Goal: Task Accomplishment & Management: Use online tool/utility

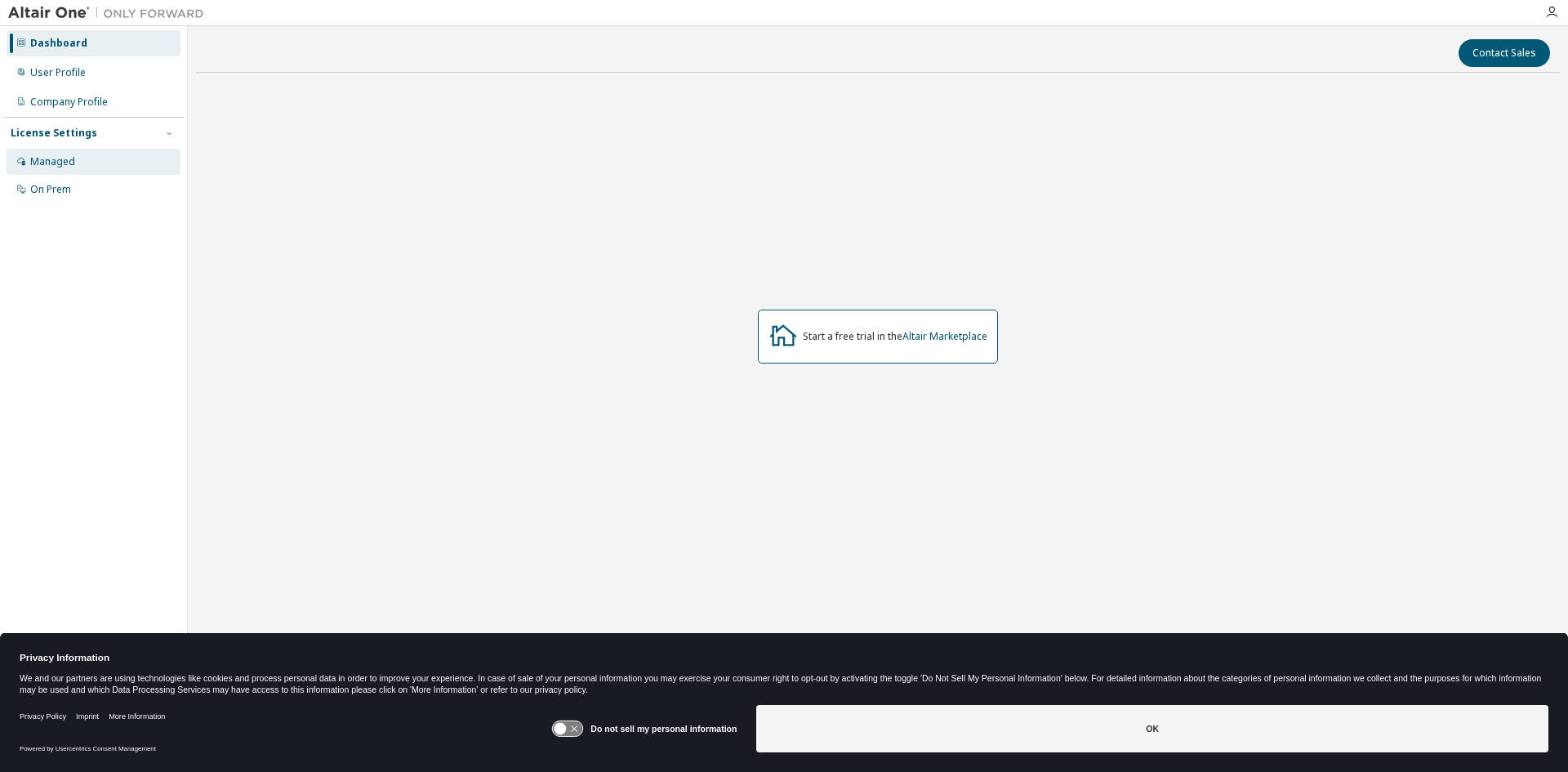
click at [118, 159] on div "Managed" at bounding box center [93, 161] width 174 height 26
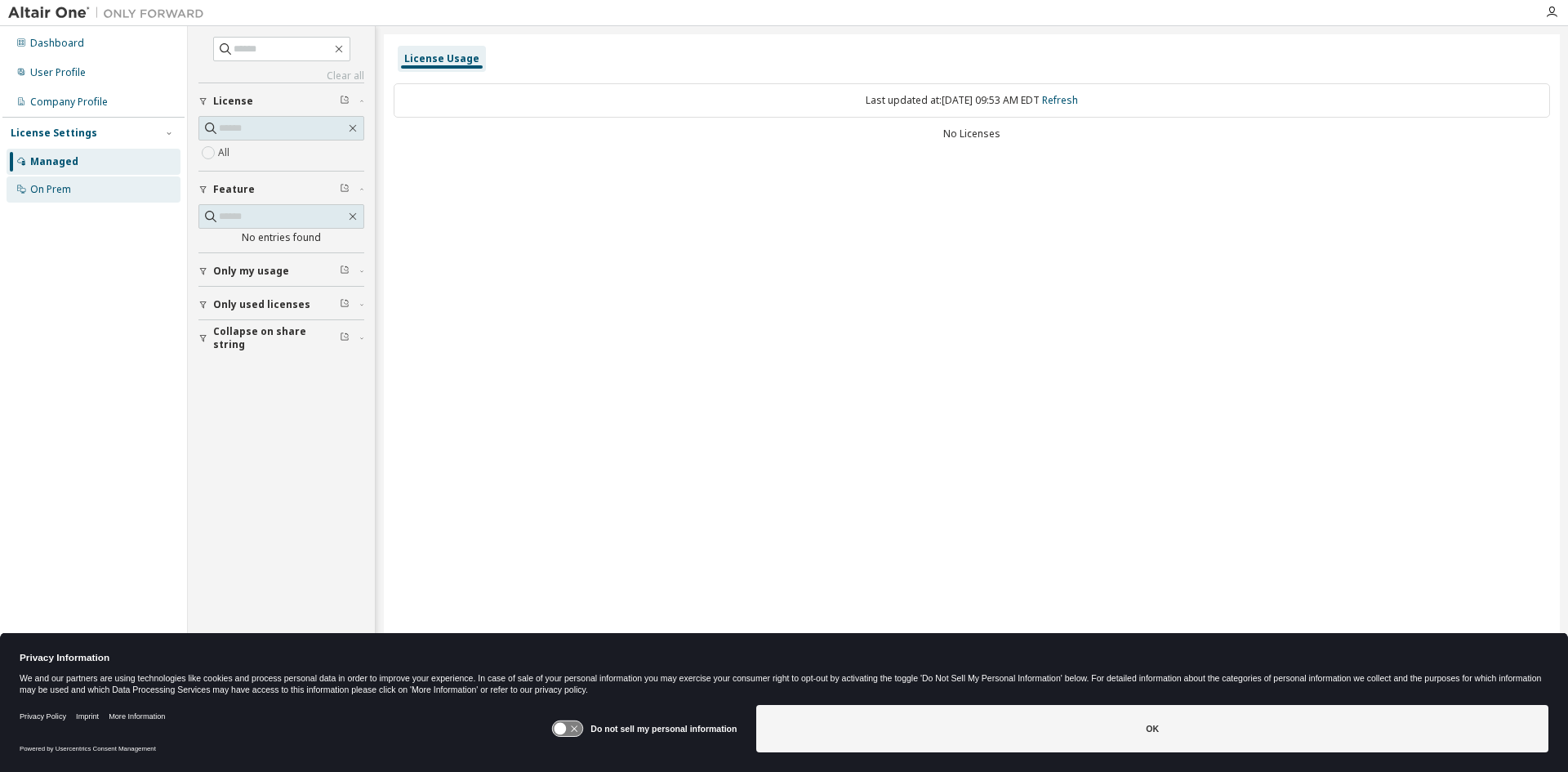
click at [105, 183] on div "On Prem" at bounding box center [93, 189] width 174 height 26
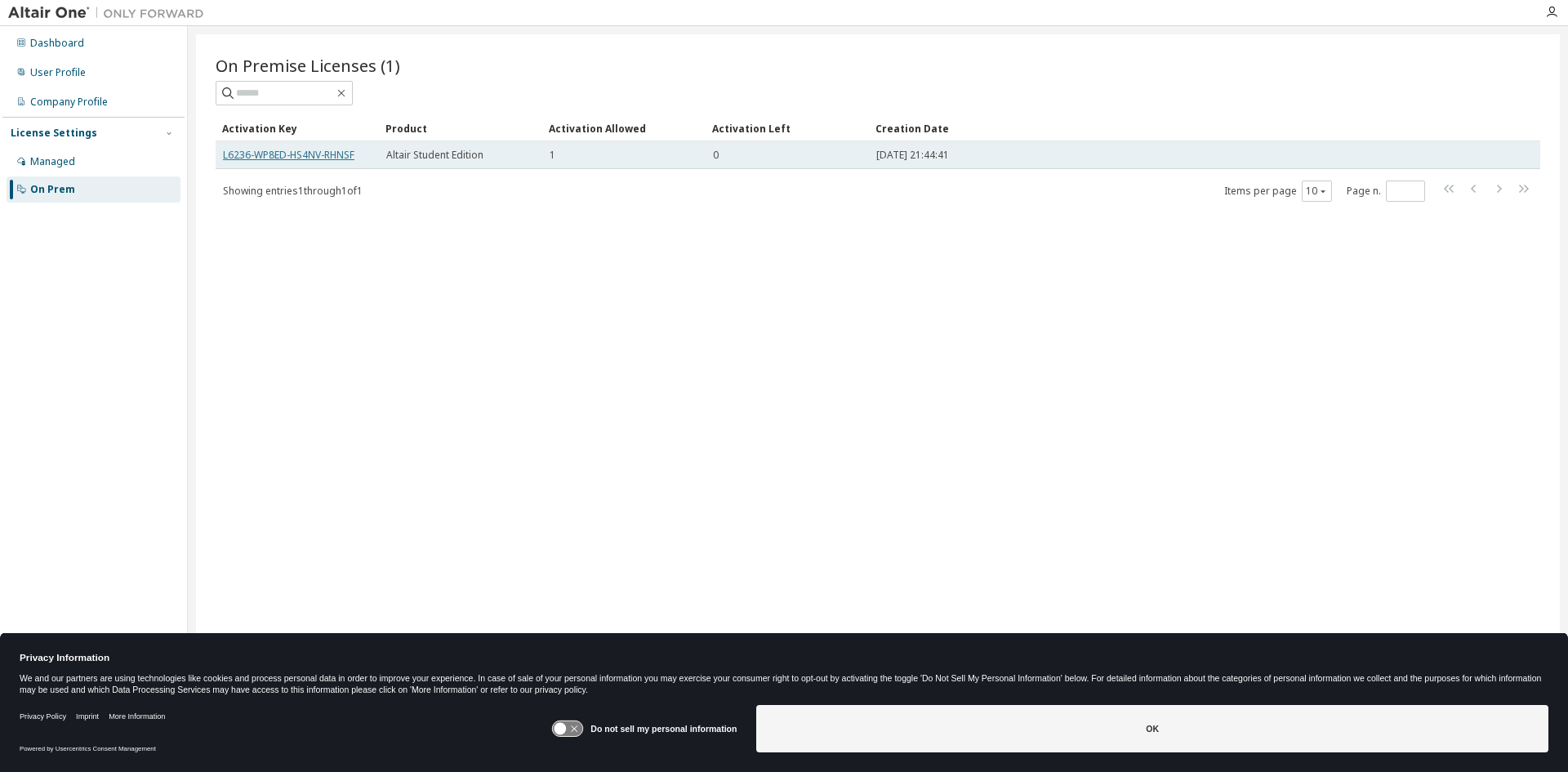
click at [317, 152] on link "L6236-WP8ED-HS4NV-RHNSF" at bounding box center [289, 155] width 132 height 14
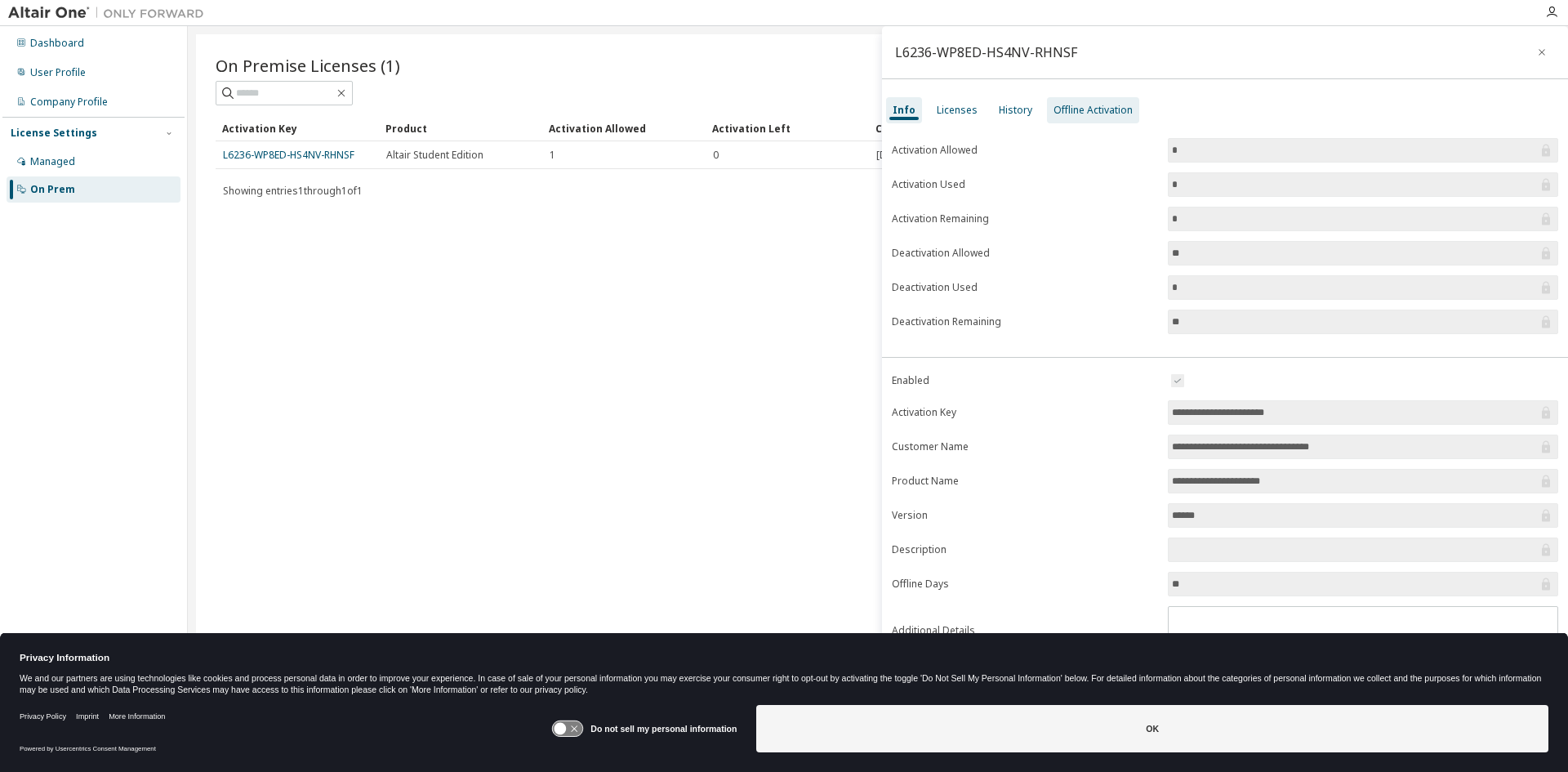
click at [1064, 108] on div "Offline Activation" at bounding box center [1093, 110] width 79 height 13
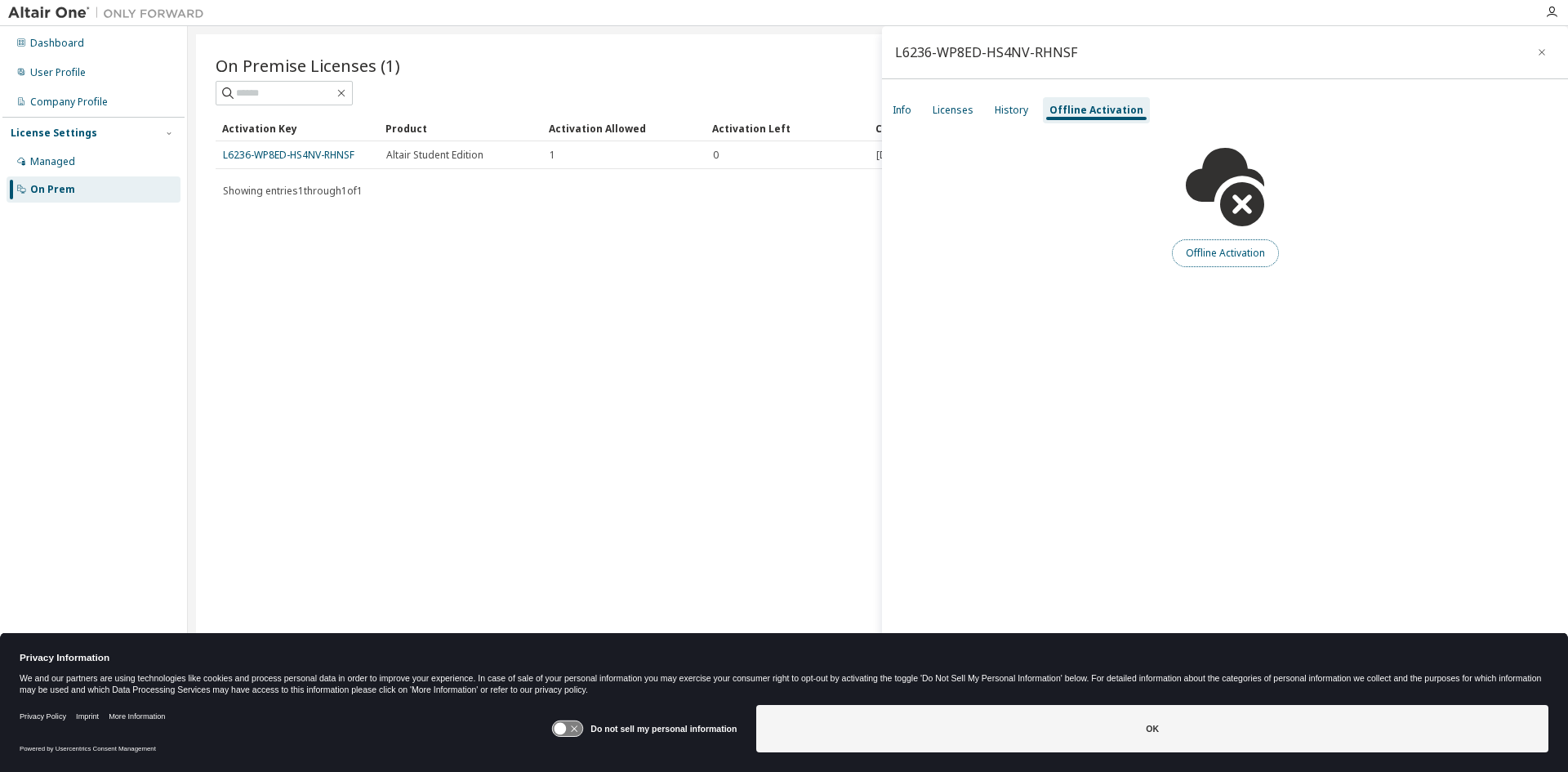
click at [1210, 261] on button "Offline Activation" at bounding box center [1226, 253] width 107 height 28
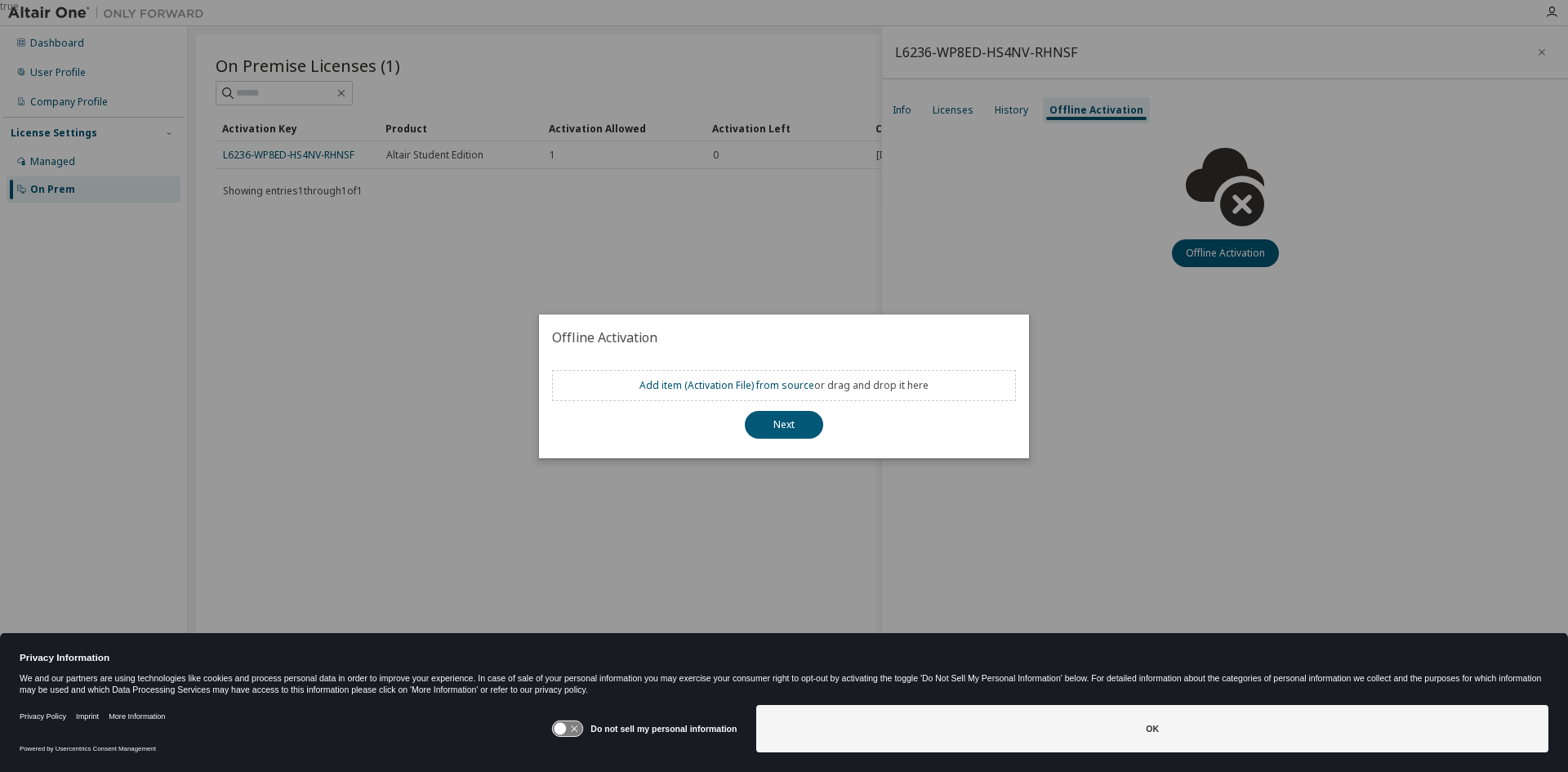
click at [526, 466] on div "true" at bounding box center [784, 386] width 1568 height 772
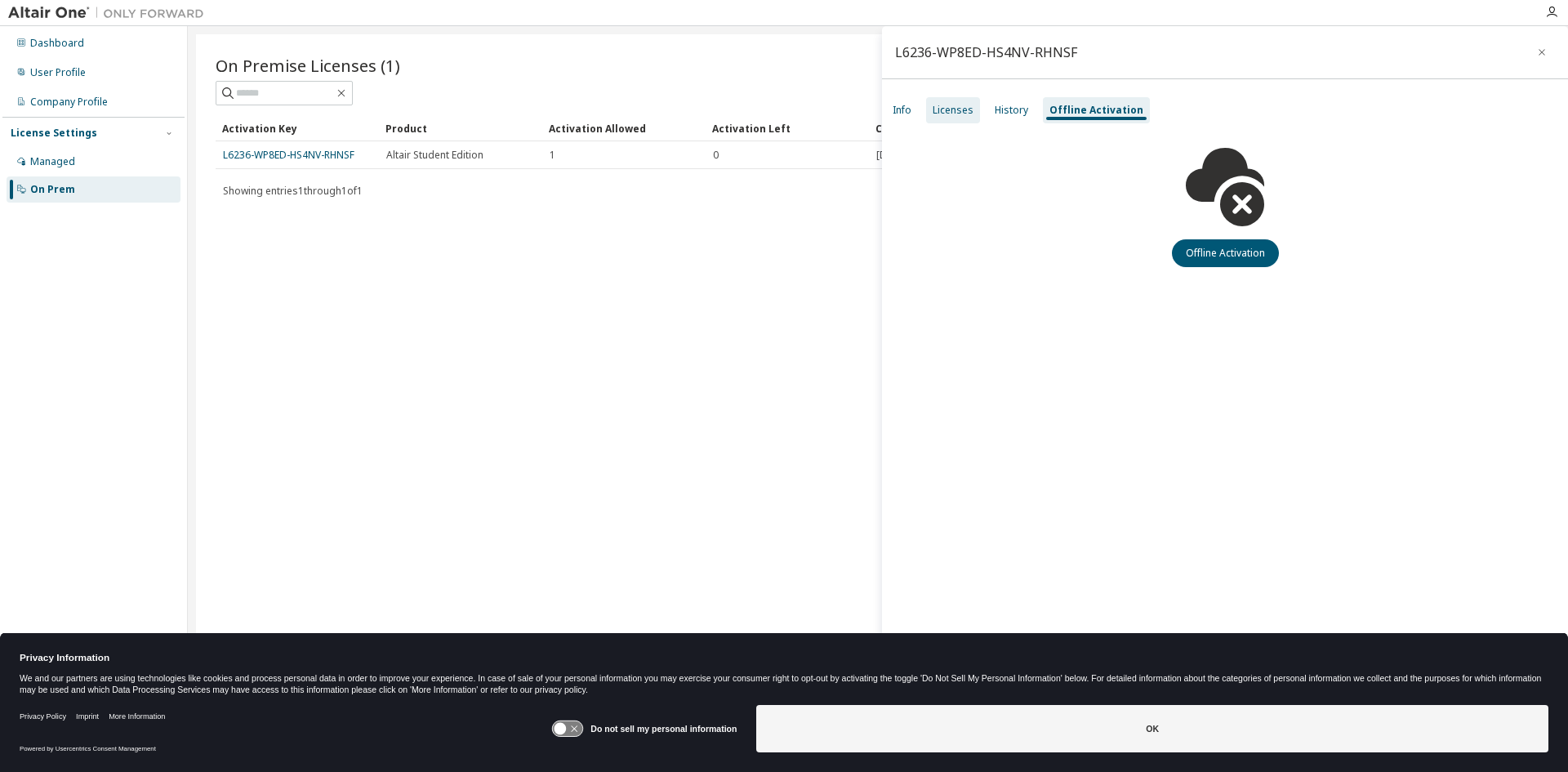
click at [947, 108] on div "Licenses" at bounding box center [953, 110] width 41 height 13
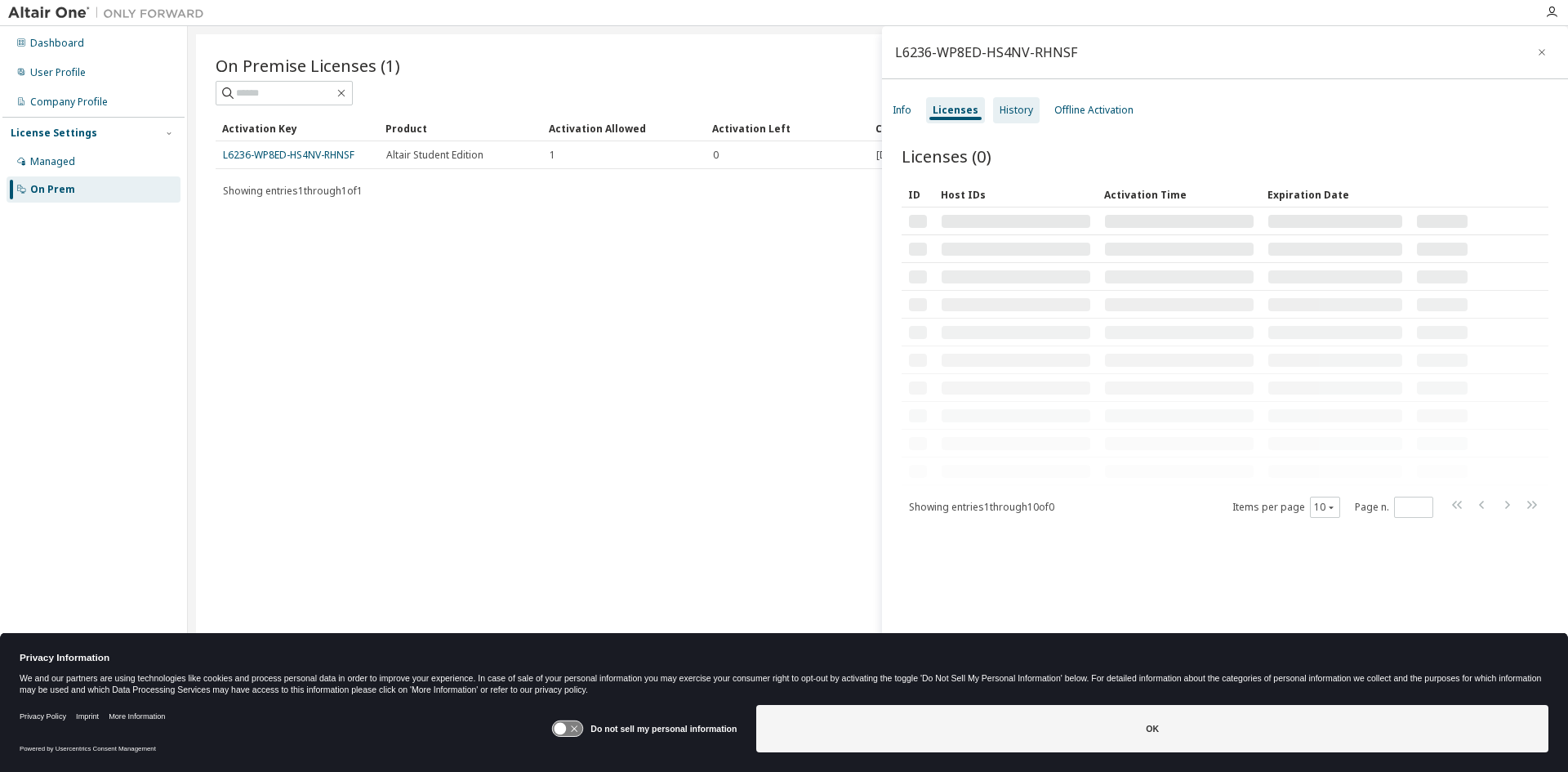
click at [1000, 108] on div "History" at bounding box center [1017, 110] width 34 height 13
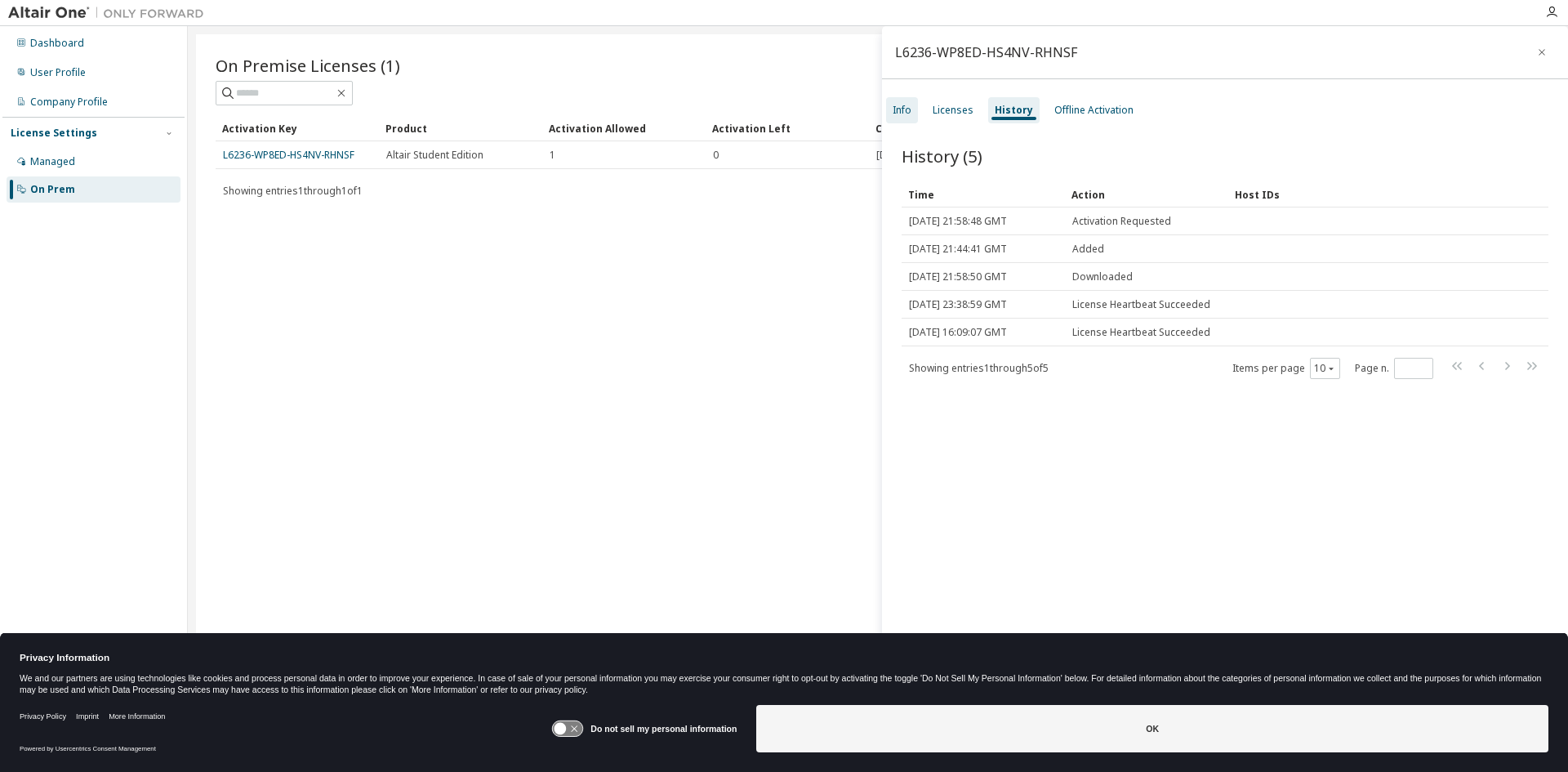
click at [897, 110] on div "Info" at bounding box center [902, 110] width 19 height 13
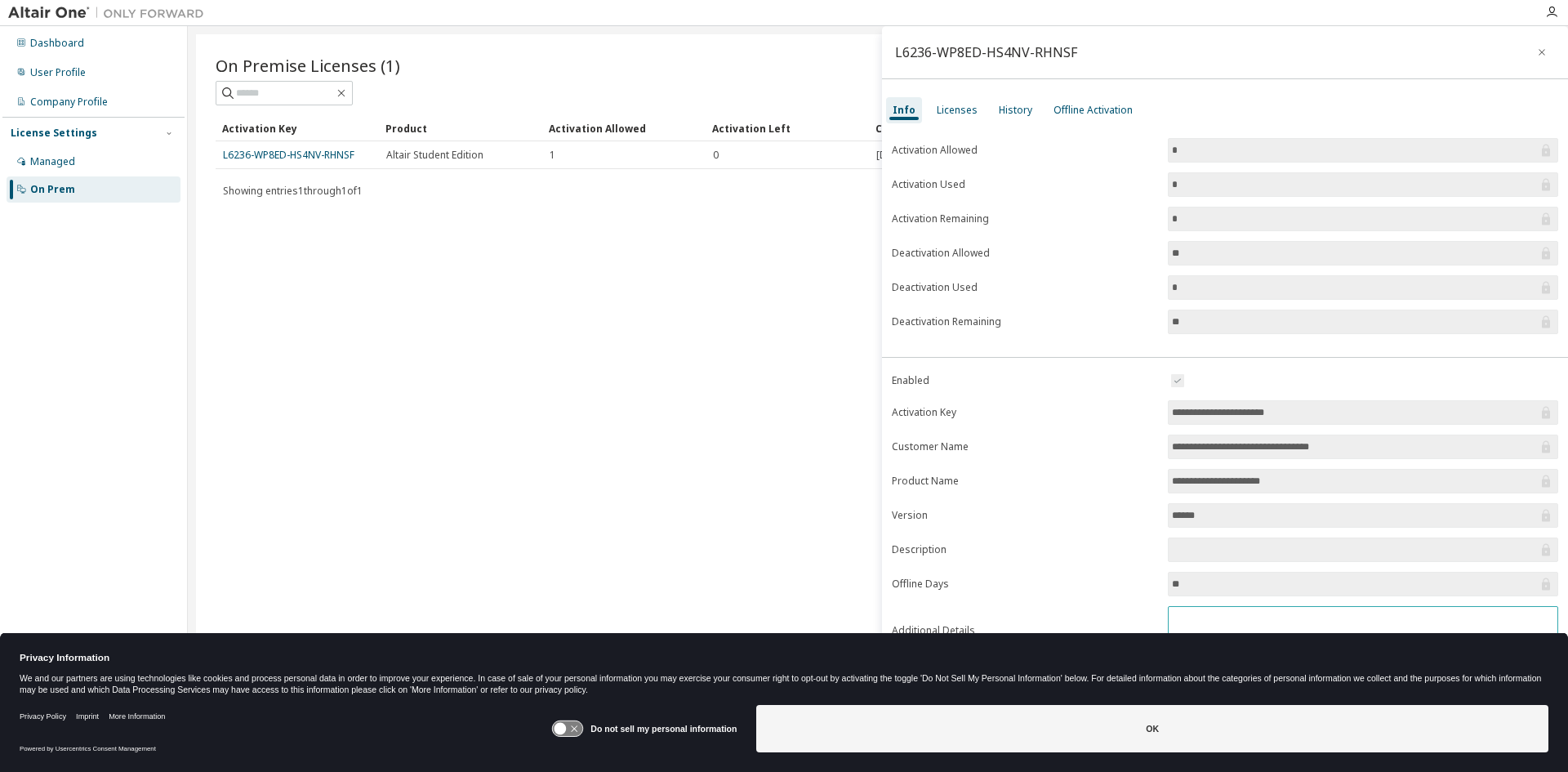
click at [1192, 616] on textarea at bounding box center [1363, 628] width 389 height 43
